Goal: Task Accomplishment & Management: Use online tool/utility

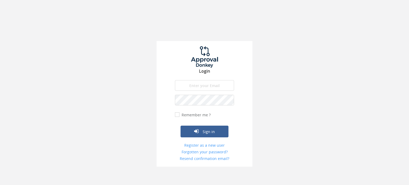
click at [205, 85] on input "email" at bounding box center [204, 85] width 59 height 11
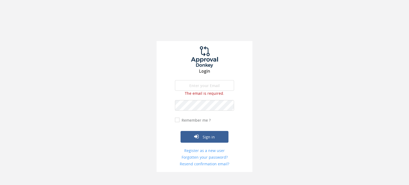
type input "[EMAIL_ADDRESS][PERSON_NAME][DOMAIN_NAME]"
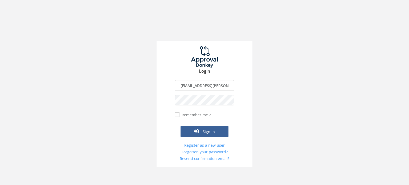
click at [177, 115] on input "Remember me ?" at bounding box center [176, 114] width 3 height 3
checkbox input "true"
click at [197, 135] on button "Sign in" at bounding box center [204, 132] width 48 height 12
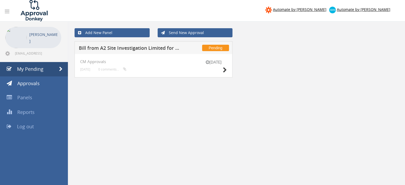
click at [197, 98] on div "Add New Panel Send New Approval Pending Bill from A2 Site Investigation Limited…" at bounding box center [236, 181] width 337 height 319
click at [209, 57] on div "[DATE] CM Approvals [DATE] 0 comments..." at bounding box center [154, 65] width 158 height 23
click at [223, 69] on icon at bounding box center [225, 70] width 4 height 6
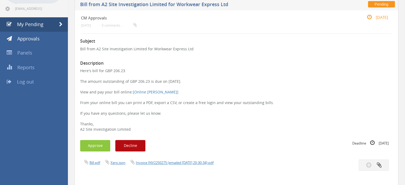
scroll to position [80, 0]
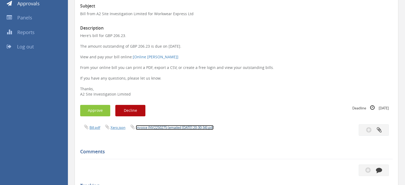
click at [178, 127] on link "Invoice INV2250275 (emailed [DATE] 20-30-34).pdf" at bounding box center [175, 127] width 78 height 5
click at [106, 113] on button "Approve" at bounding box center [95, 110] width 30 height 11
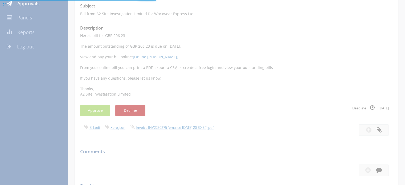
scroll to position [21, 0]
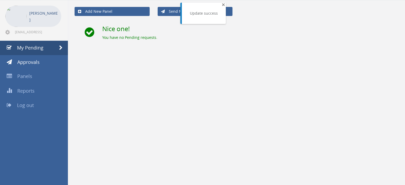
click at [222, 5] on span "×" at bounding box center [223, 4] width 3 height 7
